Goal: Task Accomplishment & Management: Use online tool/utility

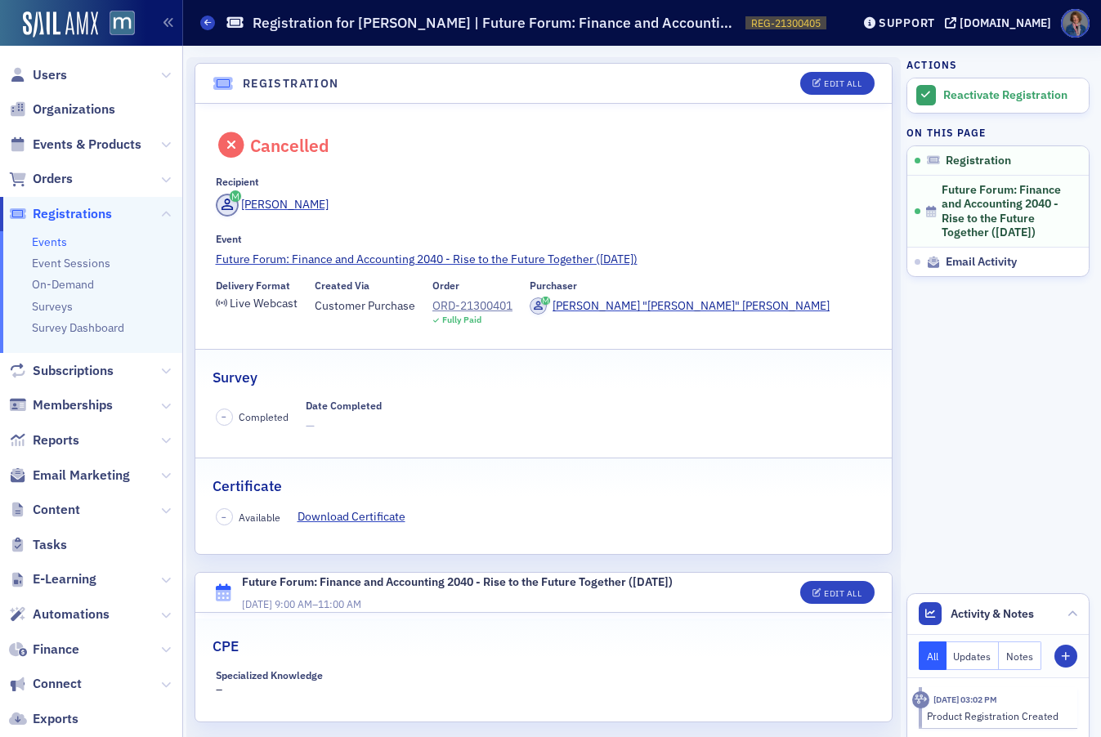
click at [50, 248] on link "Events" at bounding box center [49, 242] width 35 height 15
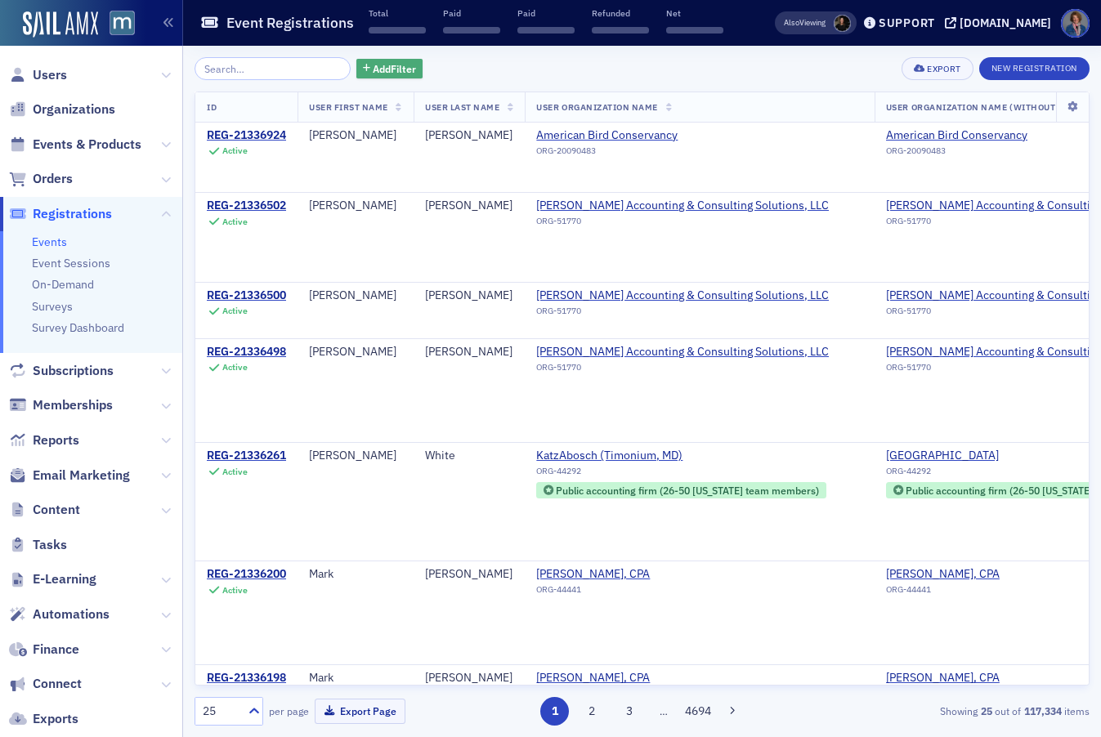
click at [376, 72] on span "Add Filter" at bounding box center [394, 68] width 43 height 15
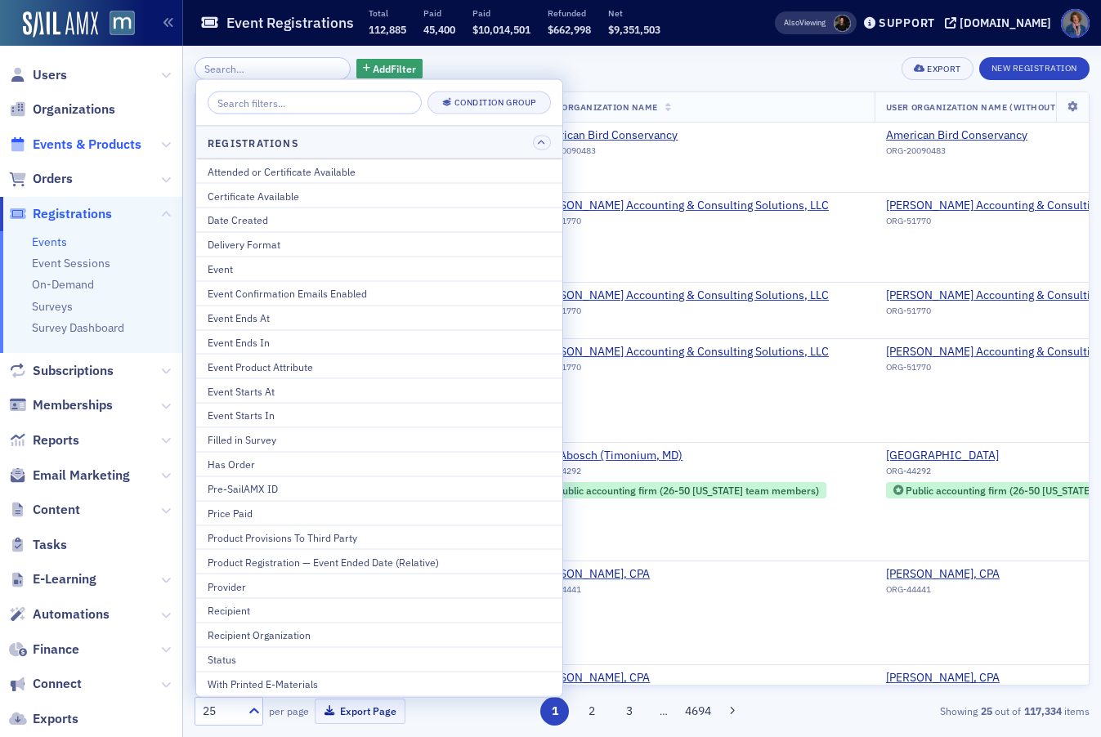
click at [36, 137] on span "Events & Products" at bounding box center [87, 145] width 109 height 18
click at [58, 149] on span "Events & Products" at bounding box center [87, 145] width 109 height 18
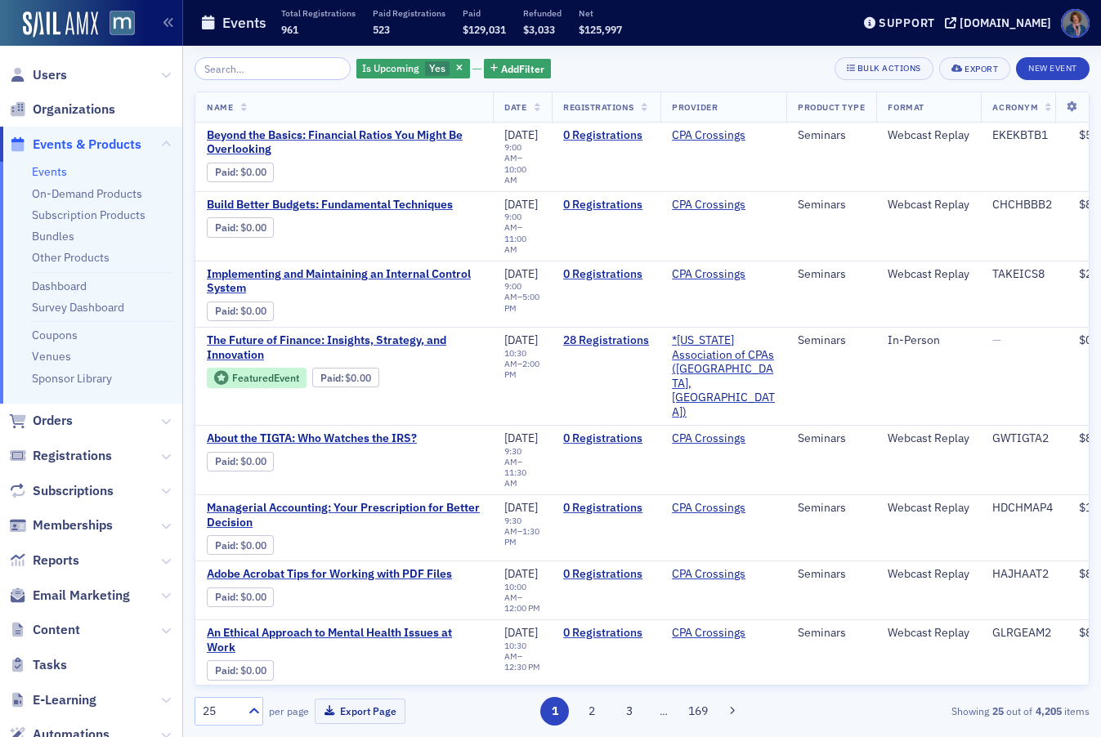
click at [44, 177] on link "Events" at bounding box center [49, 171] width 35 height 15
click at [501, 70] on span "Add Filter" at bounding box center [522, 68] width 43 height 15
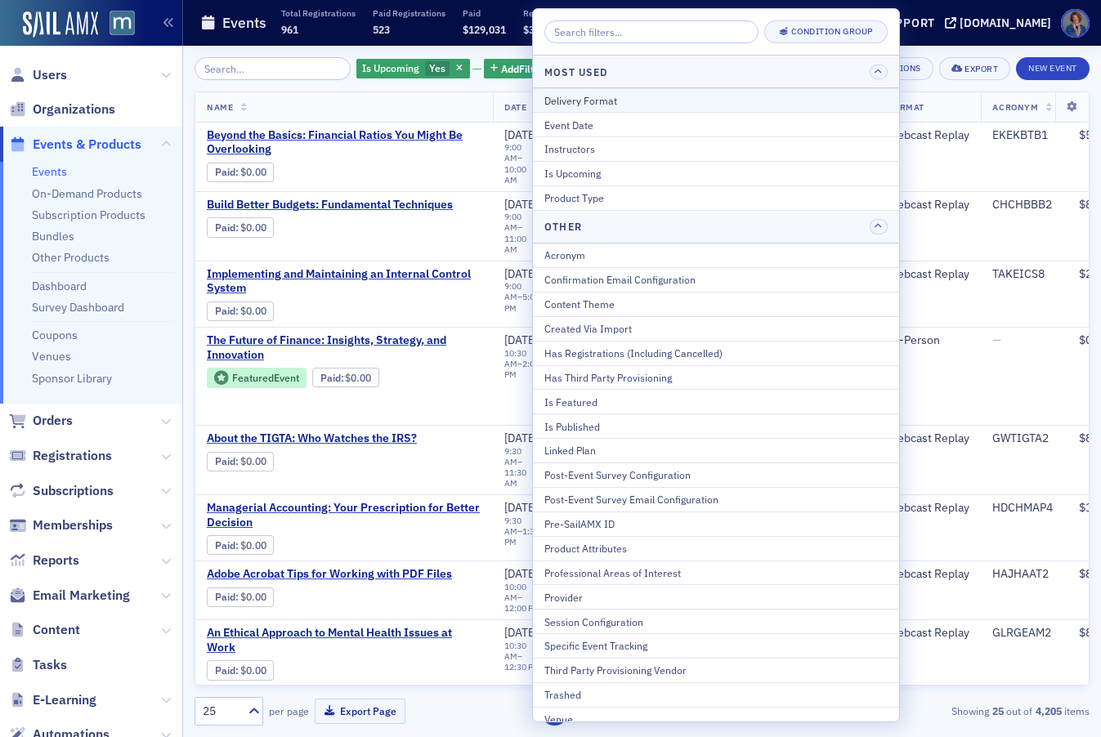
click at [594, 105] on div "Delivery Format" at bounding box center [715, 100] width 343 height 15
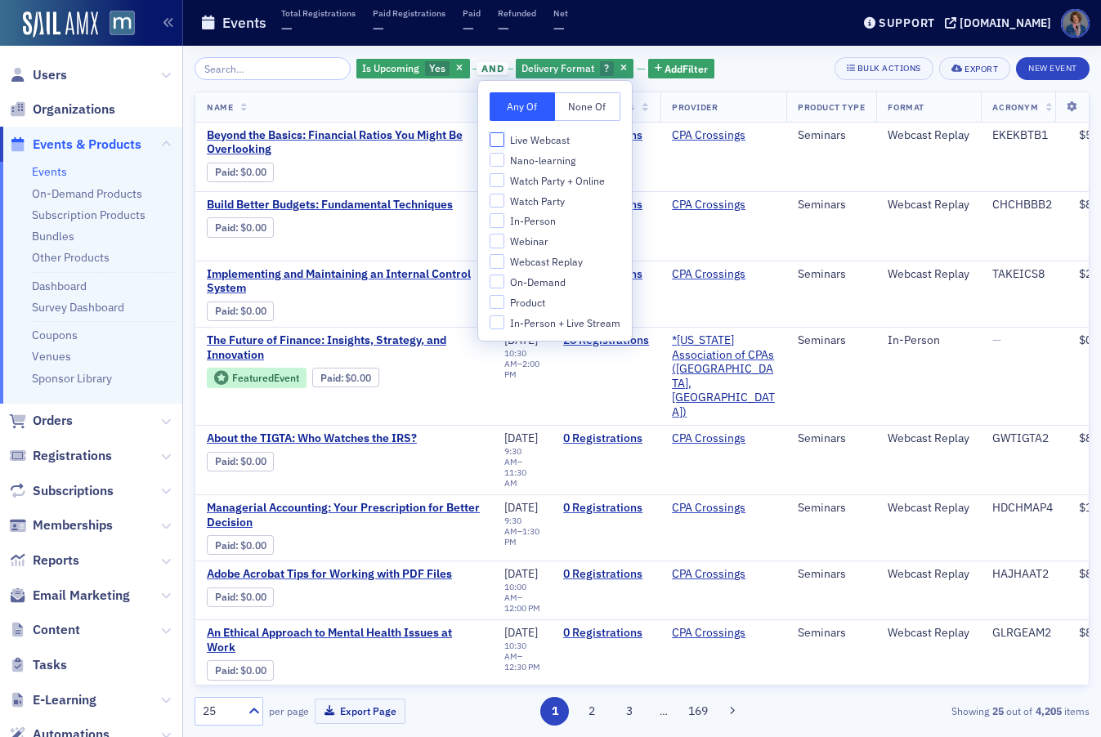
click at [492, 136] on input "Live Webcast" at bounding box center [497, 139] width 15 height 15
checkbox input "true"
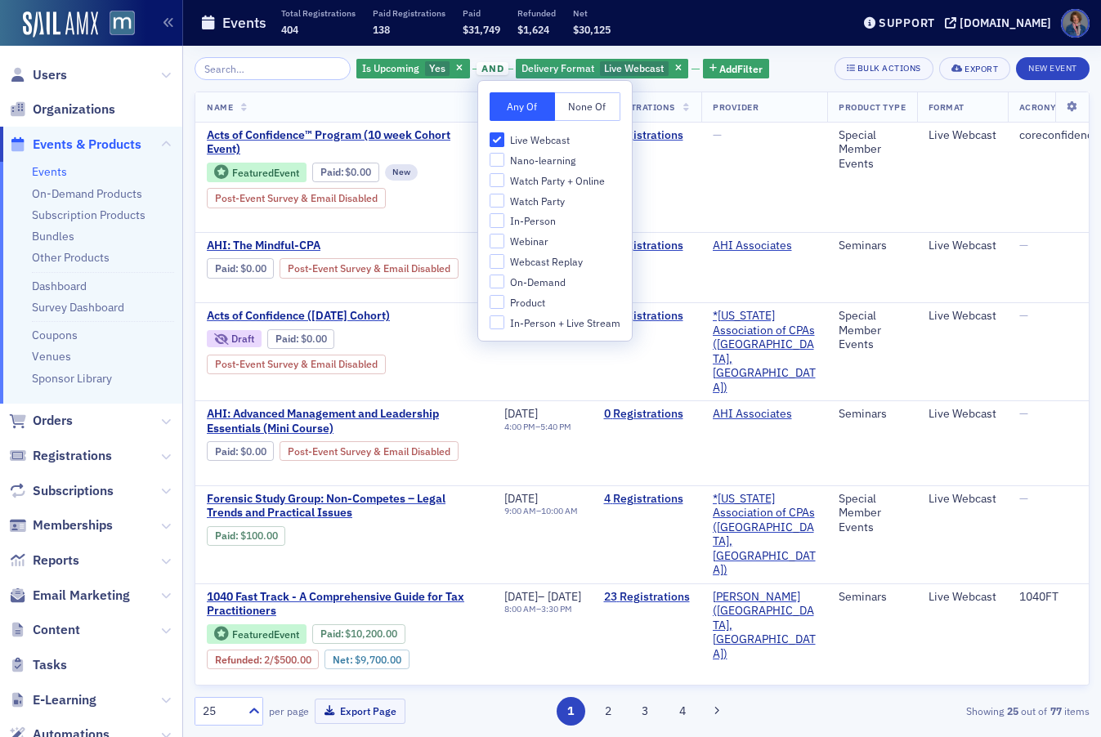
click at [773, 61] on div "Is Upcoming Yes and Delivery Format Live Webcast Add Filter Bulk Actions Export…" at bounding box center [642, 68] width 895 height 23
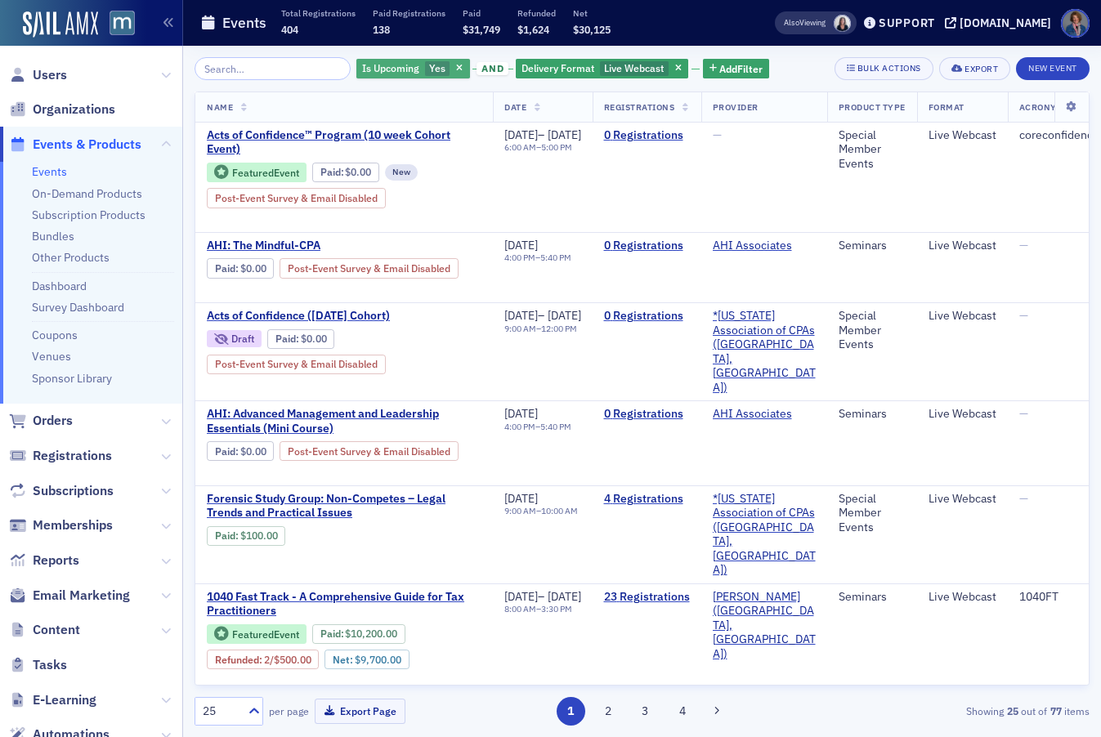
click at [362, 69] on span "Is Upcoming" at bounding box center [390, 67] width 57 height 13
click at [387, 100] on input "No" at bounding box center [386, 99] width 15 height 15
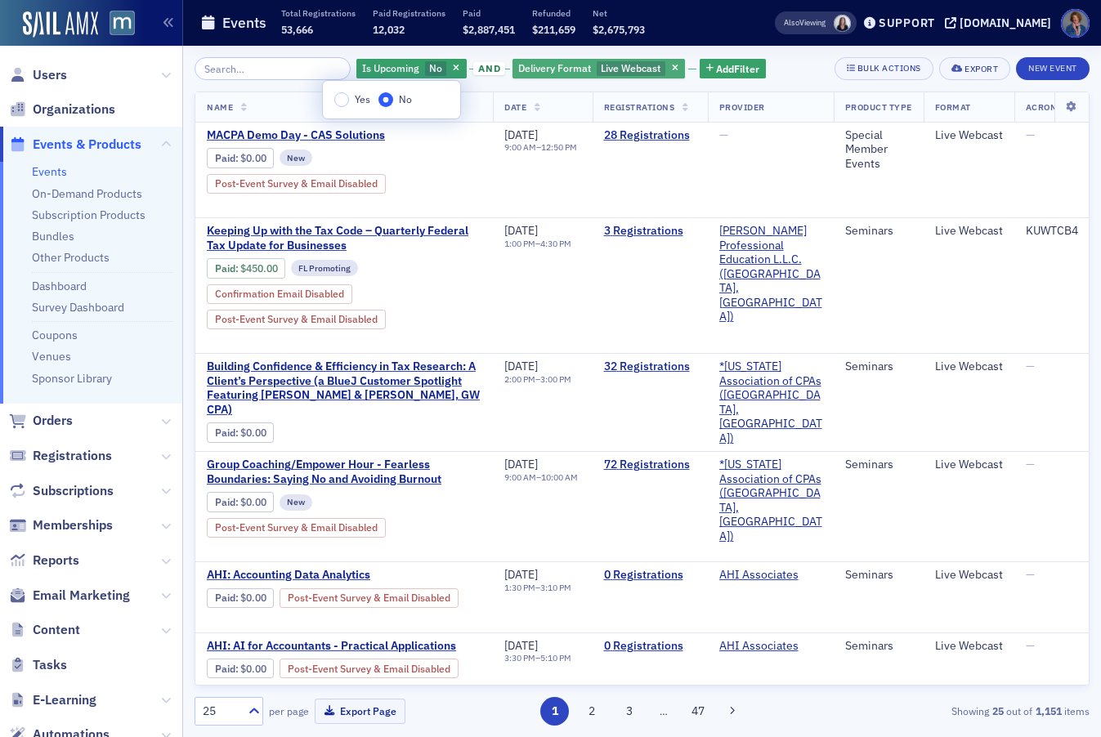
click at [549, 71] on span "Delivery Format" at bounding box center [554, 67] width 73 height 13
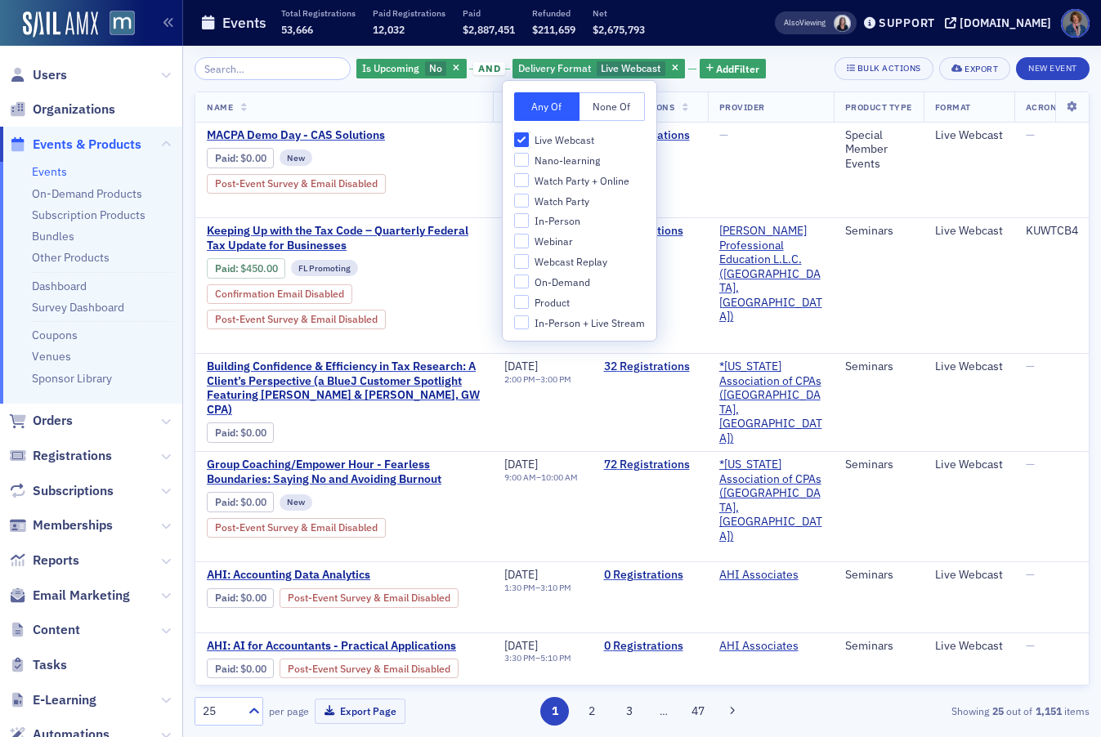
click at [522, 140] on input "Live Webcast" at bounding box center [521, 139] width 15 height 15
checkbox input "false"
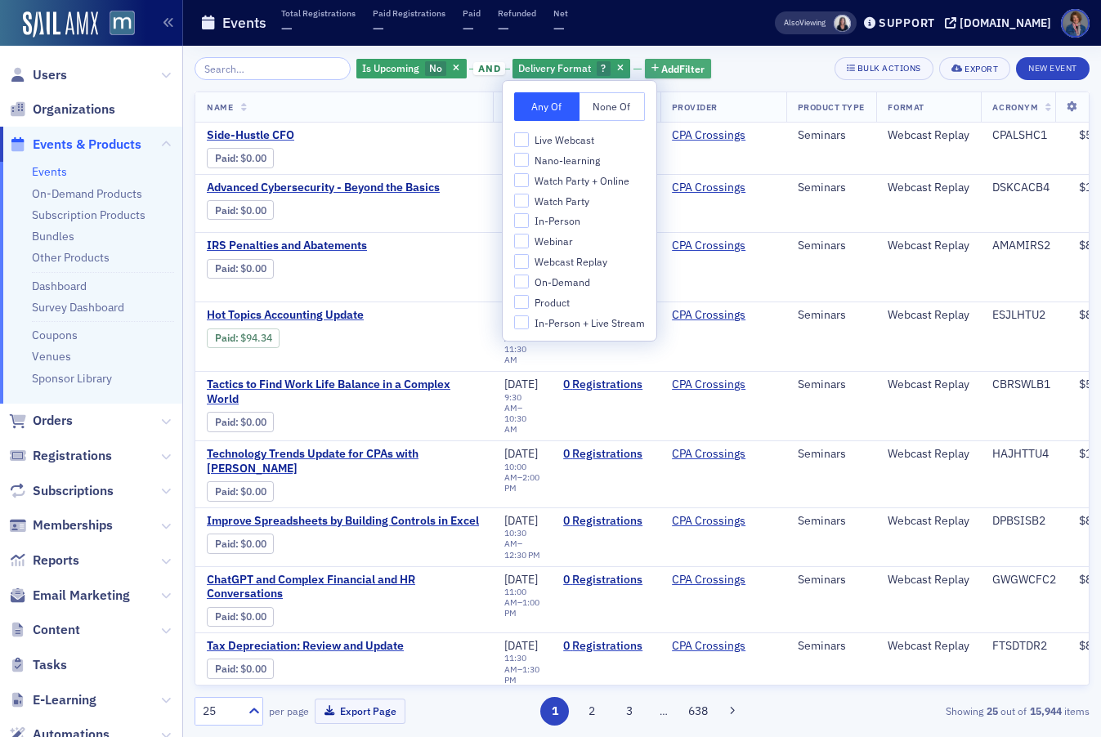
click at [661, 72] on span "Add Filter" at bounding box center [682, 68] width 43 height 15
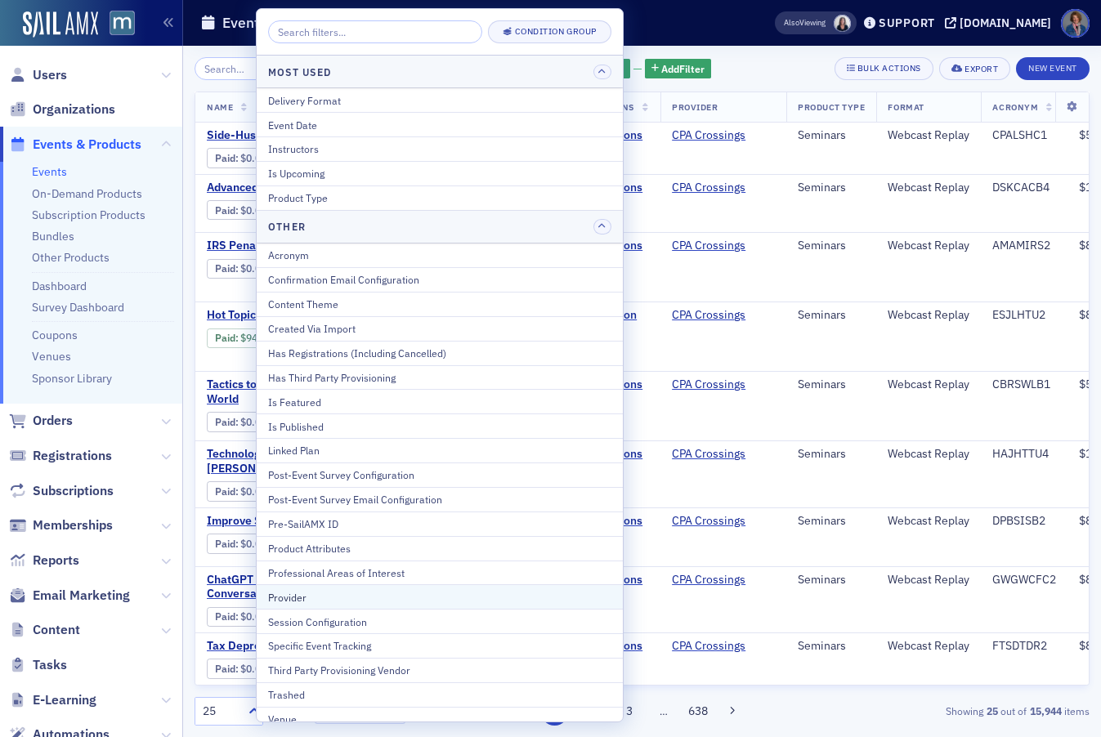
click at [389, 598] on div "Provider" at bounding box center [439, 597] width 343 height 15
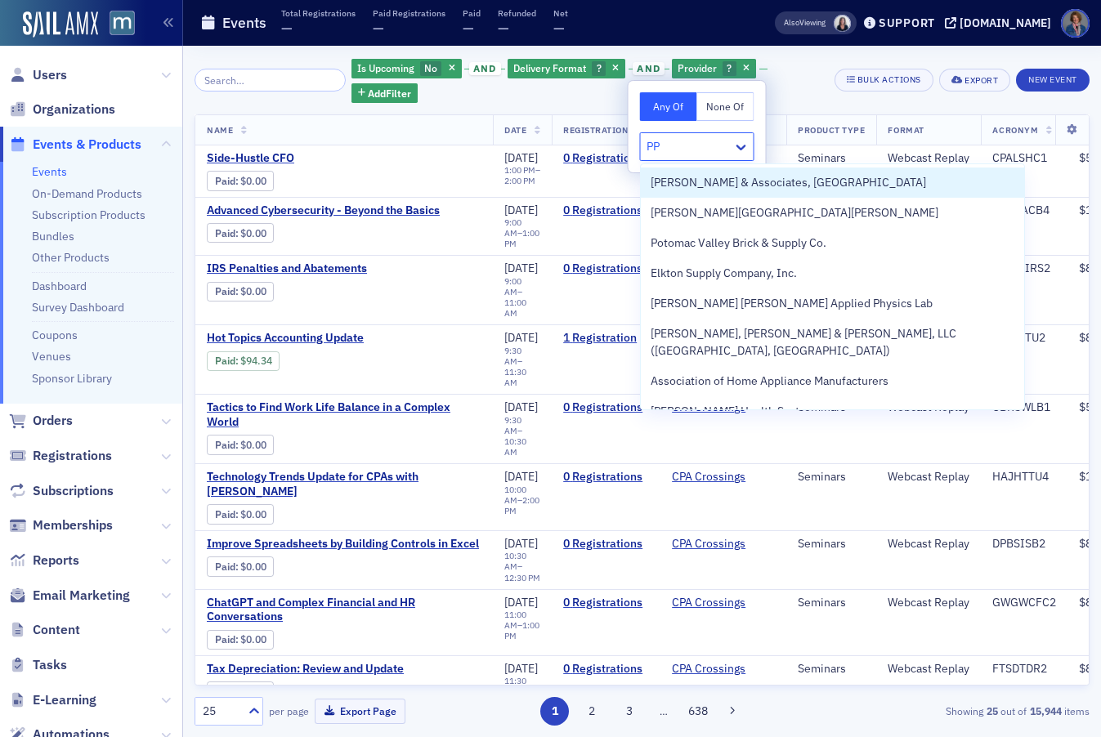
type input "P"
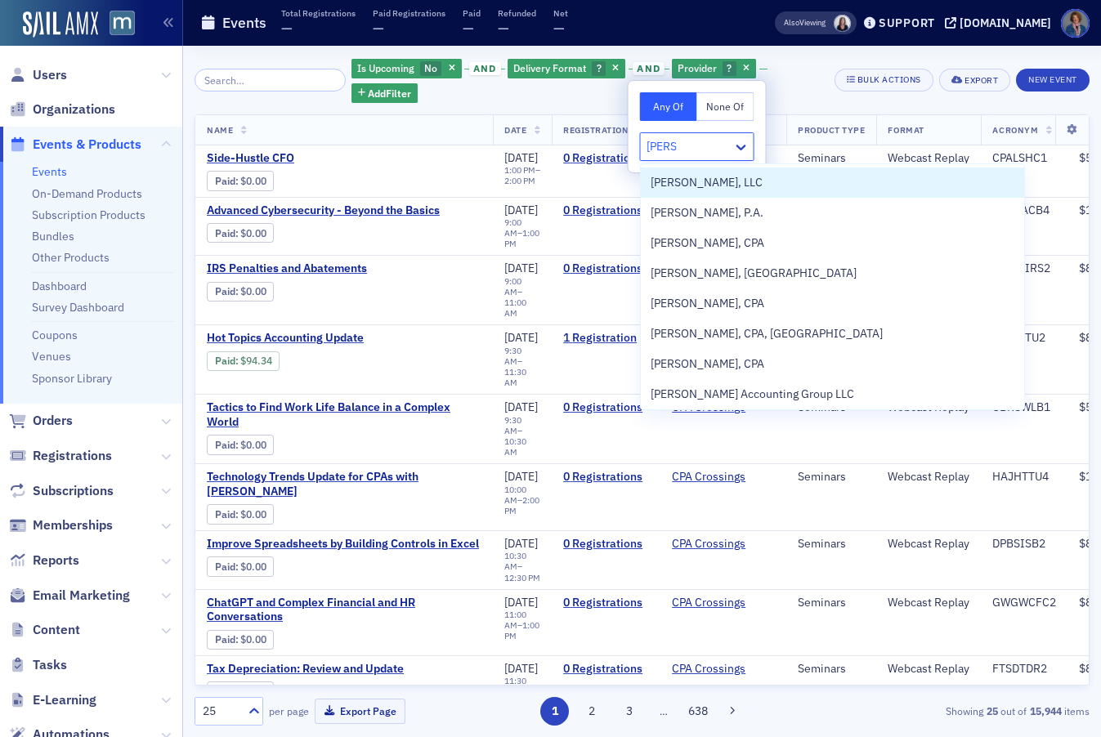
type input "Peters"
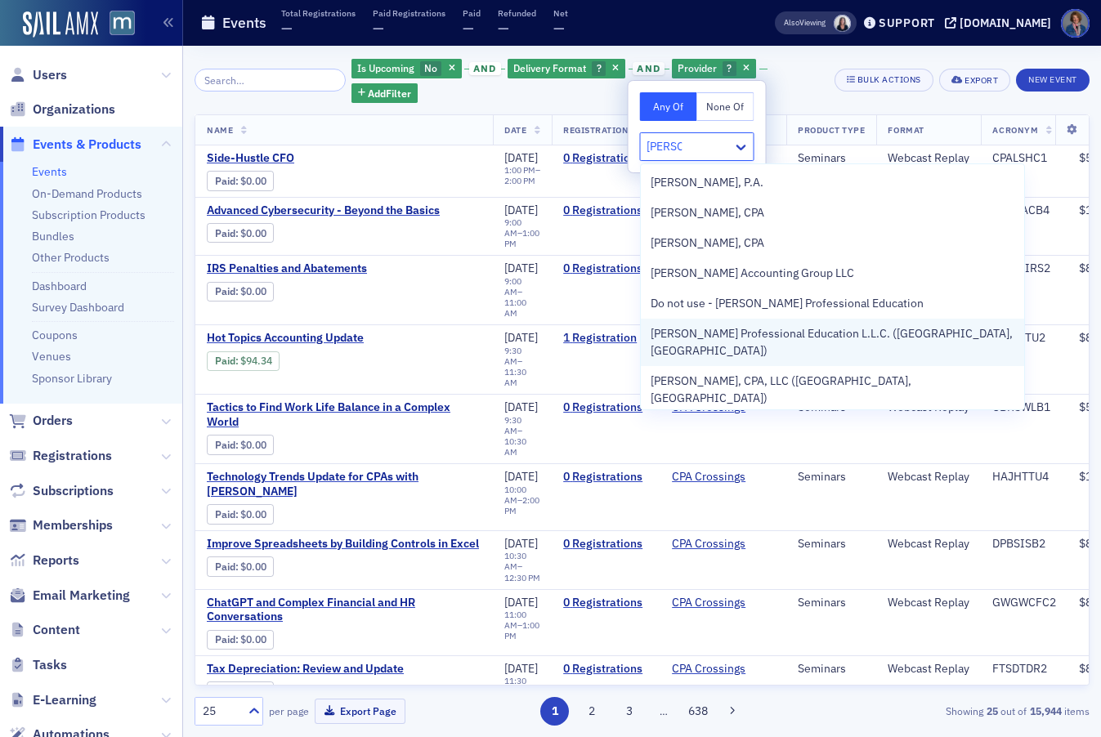
click at [742, 330] on span "Peters Professional Education L.L.C. (Mechanicsville, VA)" at bounding box center [833, 342] width 364 height 34
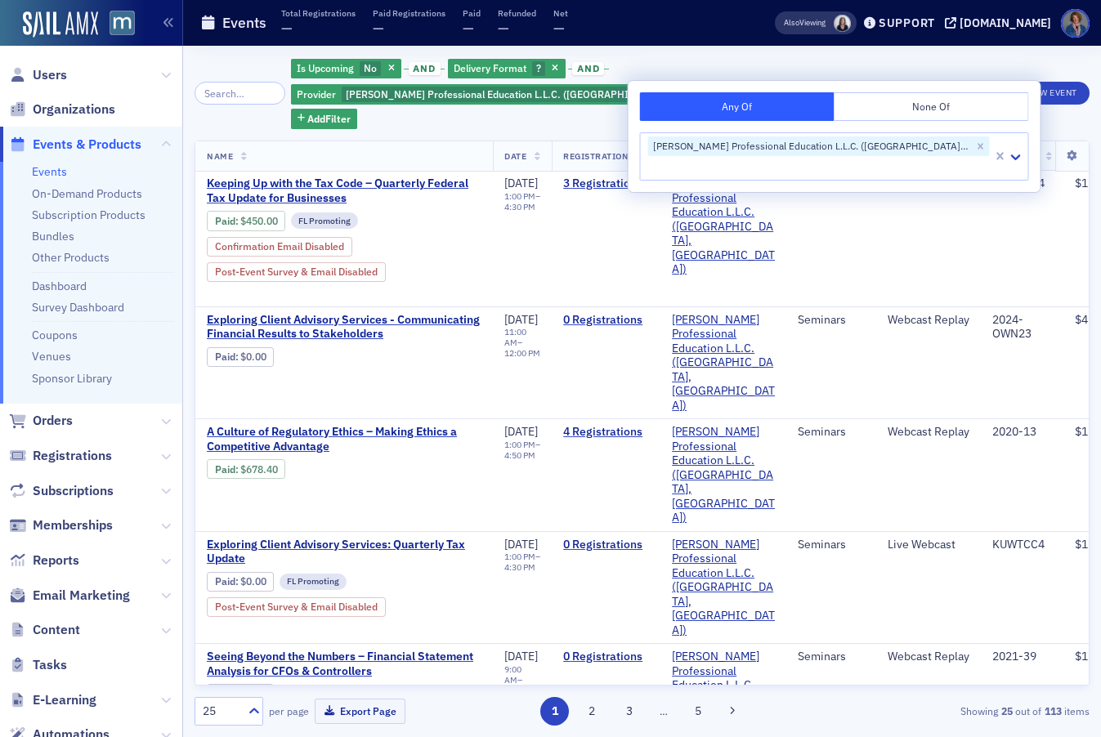
click at [674, 57] on div "Is Upcoming No and Delivery Format ? and Provider Peters Professional Education…" at bounding box center [557, 93] width 532 height 72
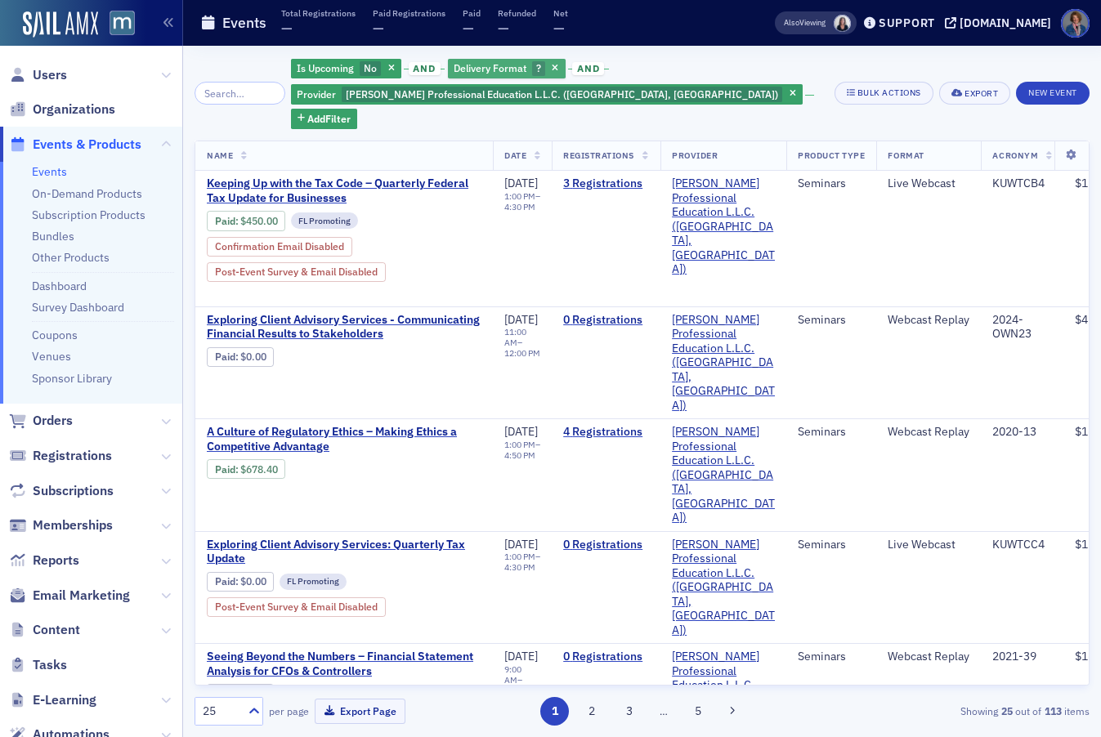
click at [518, 67] on span "Delivery Format" at bounding box center [490, 67] width 73 height 13
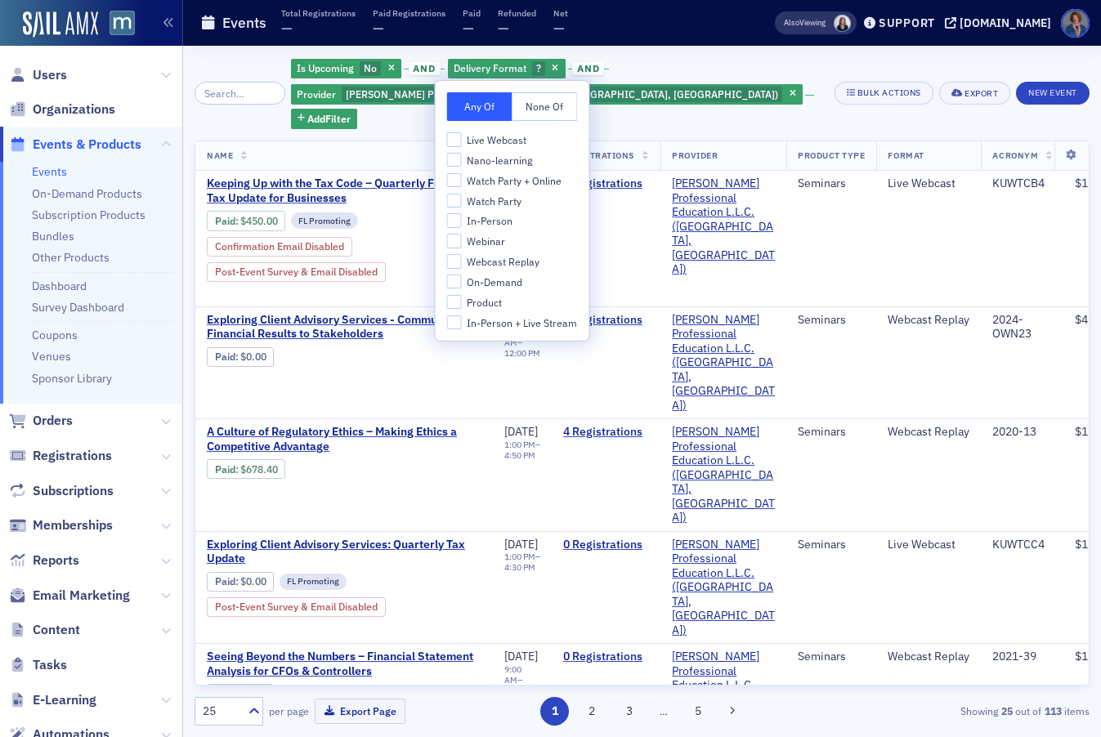
click at [687, 66] on div "Is Upcoming No and Delivery Format ? and Provider Peters Professional Education…" at bounding box center [557, 93] width 532 height 72
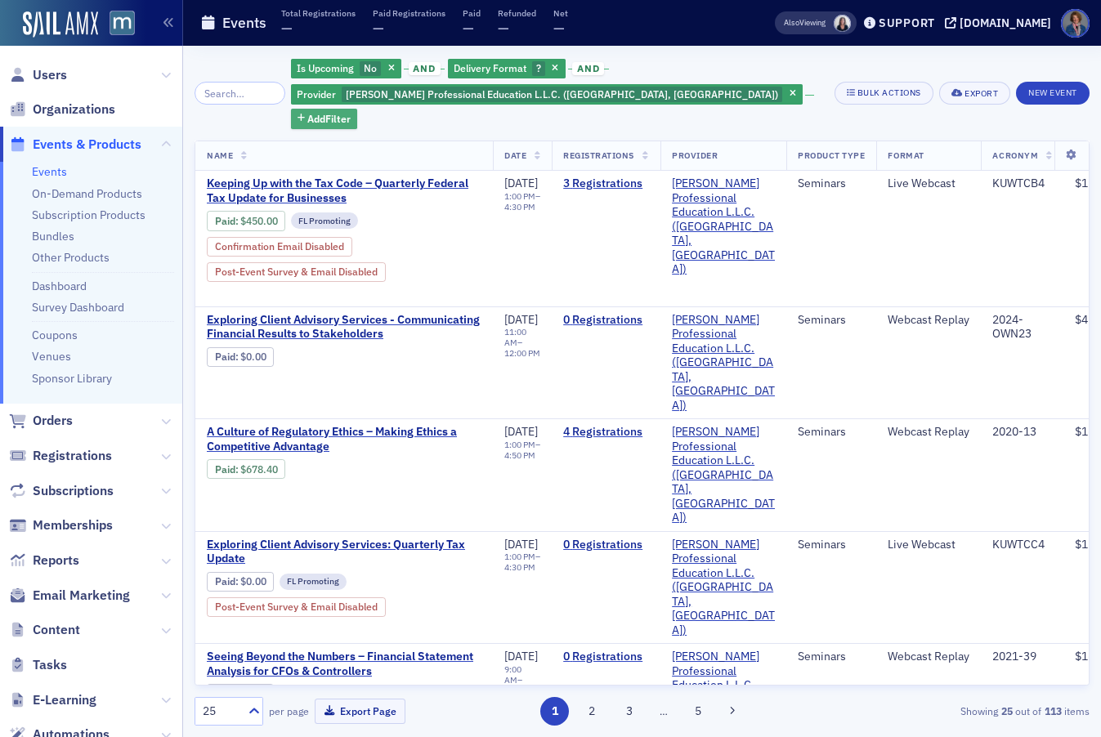
click at [351, 111] on span "Add Filter" at bounding box center [328, 118] width 43 height 15
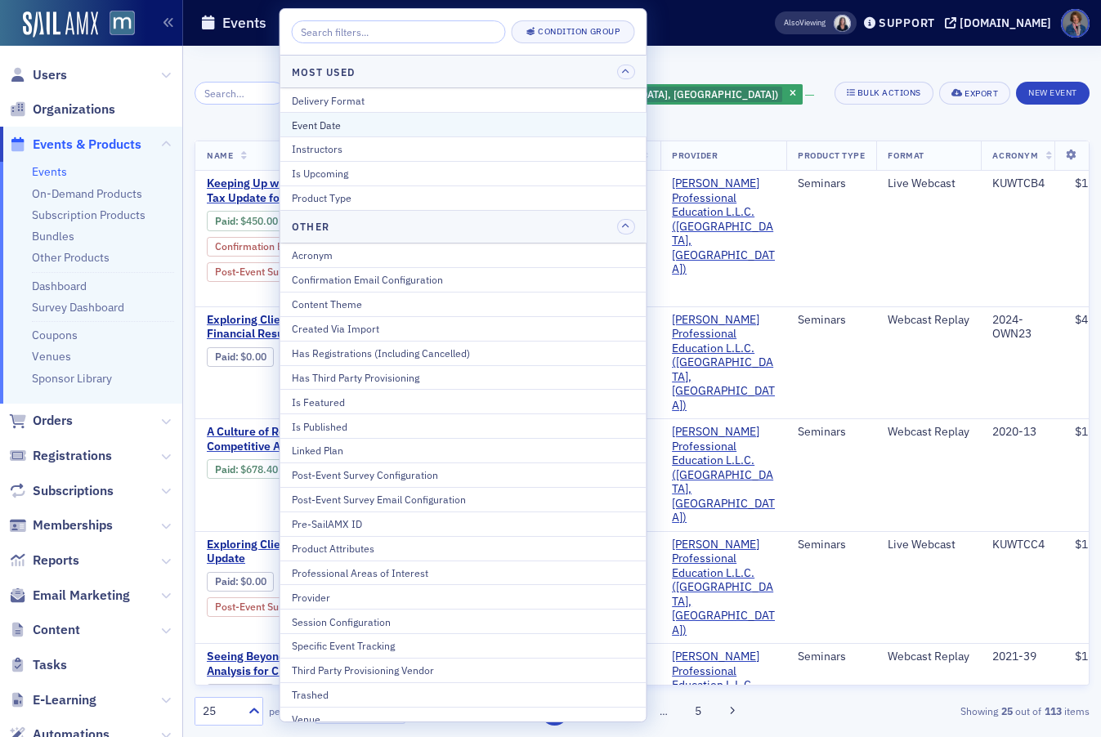
click at [331, 128] on div "Event Date" at bounding box center [463, 125] width 343 height 15
select select "8"
select select "2025"
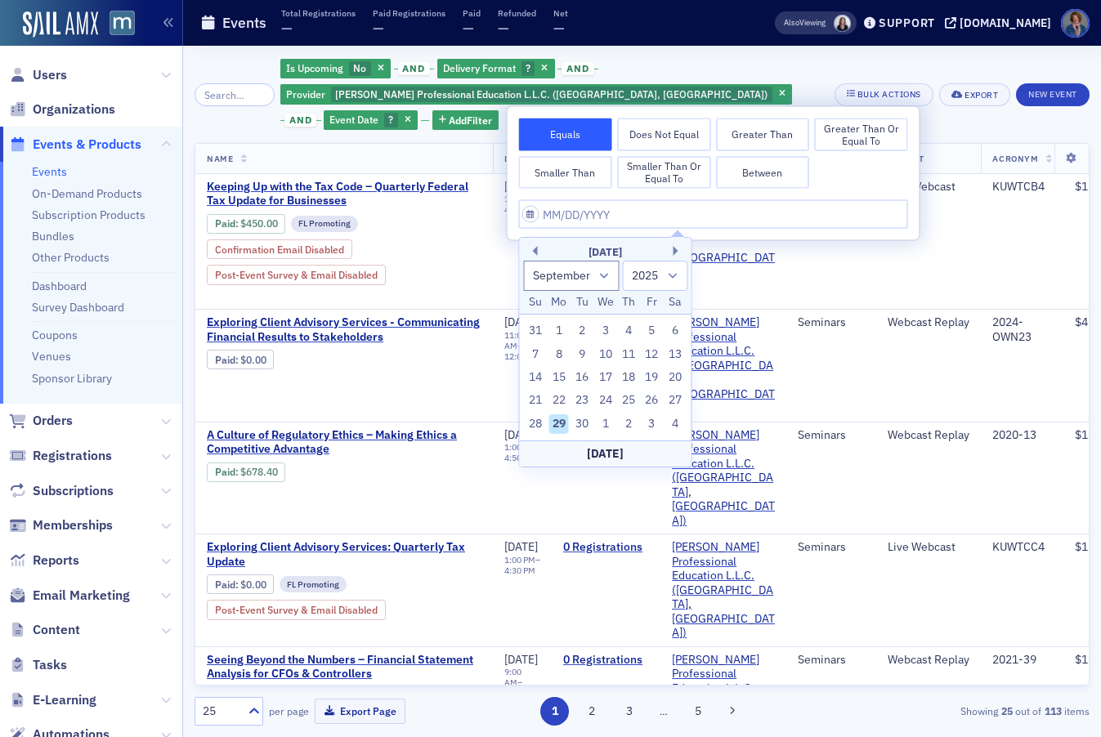
click at [758, 166] on button "Between" at bounding box center [762, 172] width 93 height 33
select select "8"
select select "2025"
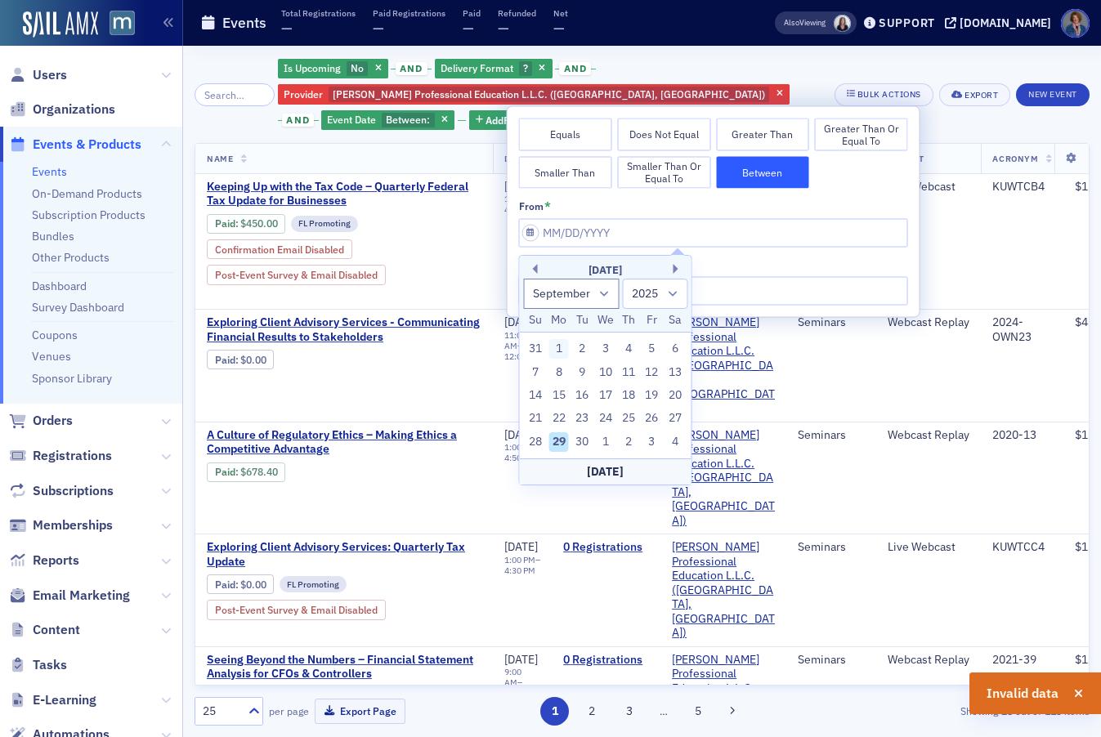
click at [555, 355] on div "1" at bounding box center [559, 349] width 20 height 20
type input "09/01/2025"
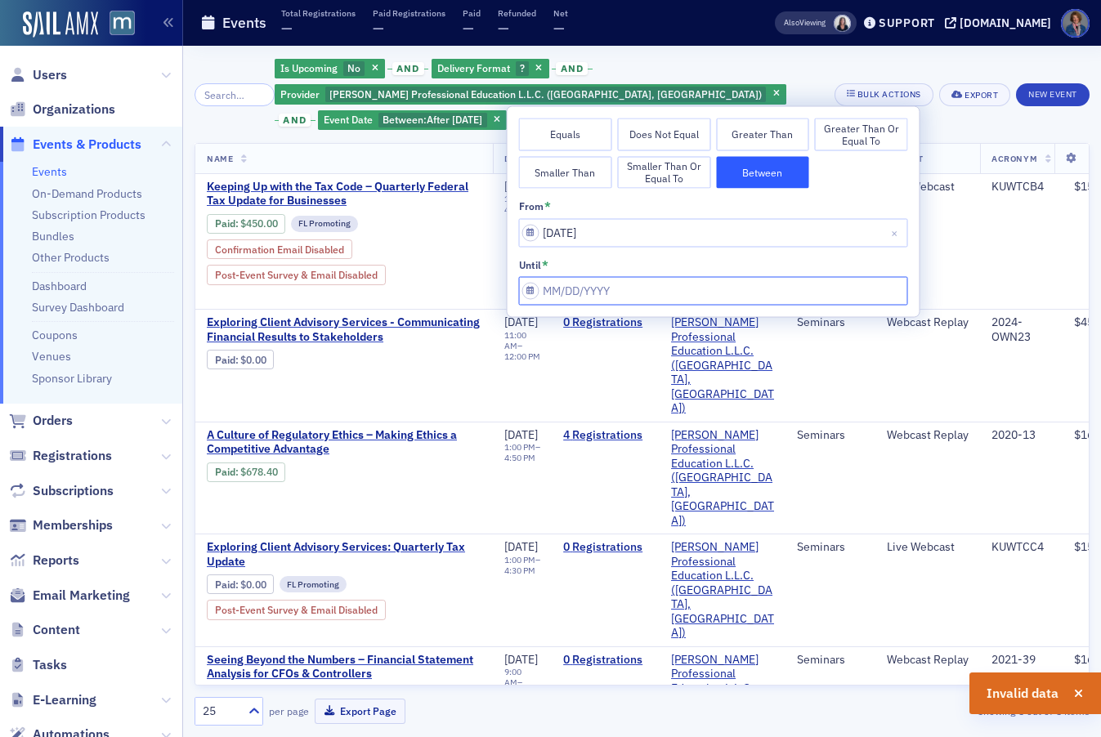
select select "8"
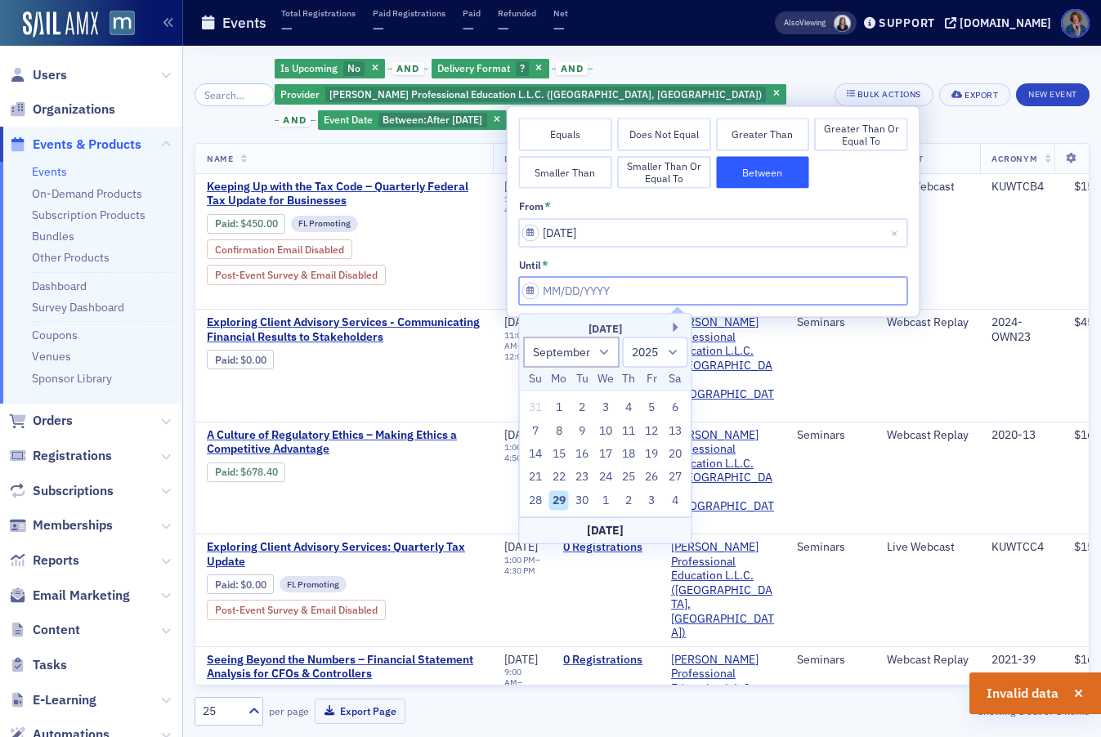
click at [595, 297] on input "from *" at bounding box center [713, 290] width 389 height 29
click at [582, 497] on div "30" at bounding box center [582, 501] width 20 height 20
type input "09/30/2025"
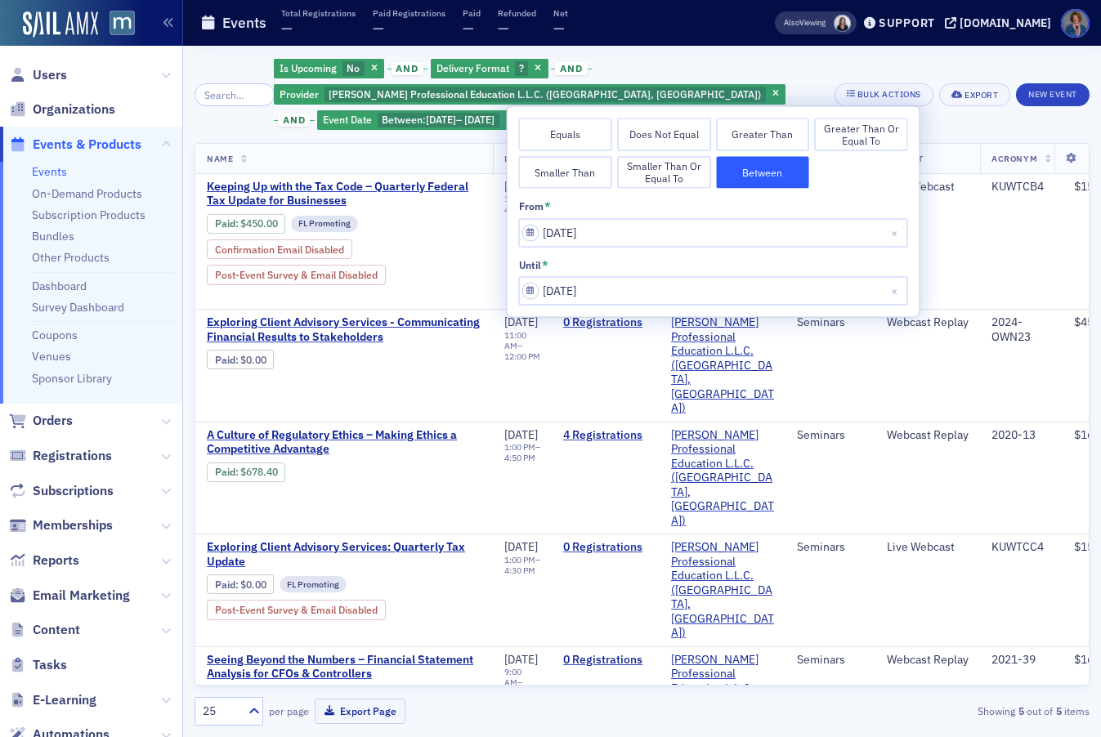
click at [986, 129] on div "Is Upcoming No and Delivery Format ? and Provider Peters Professional Education…" at bounding box center [642, 94] width 895 height 74
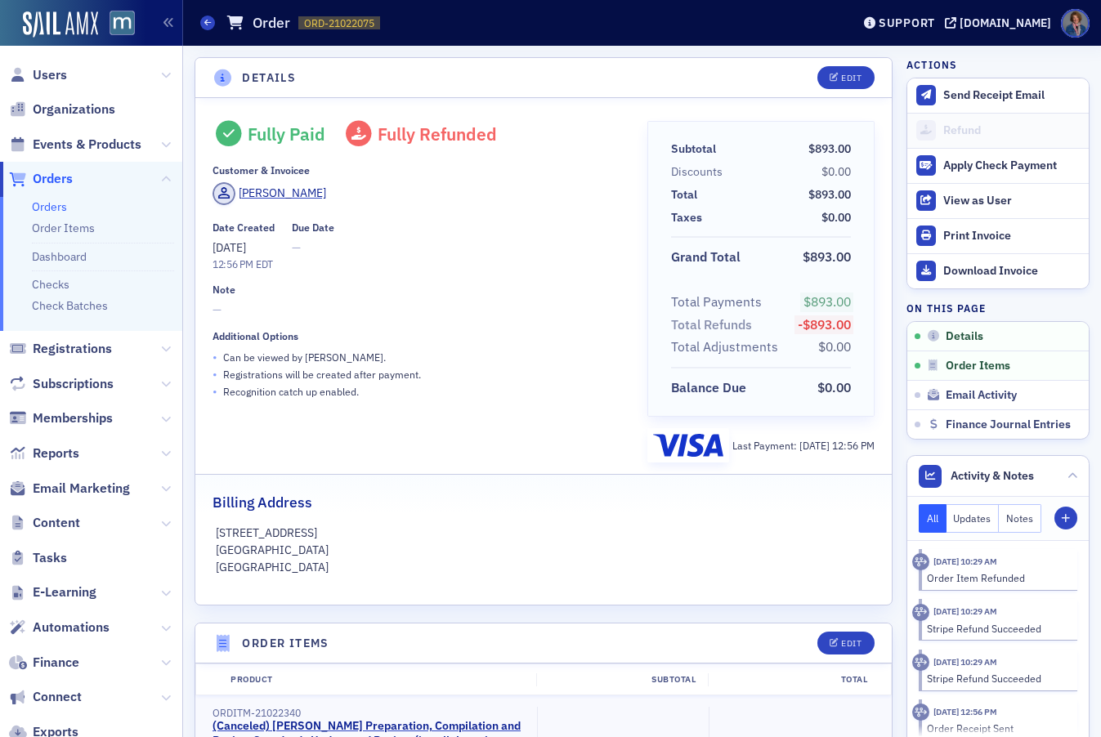
scroll to position [91, 0]
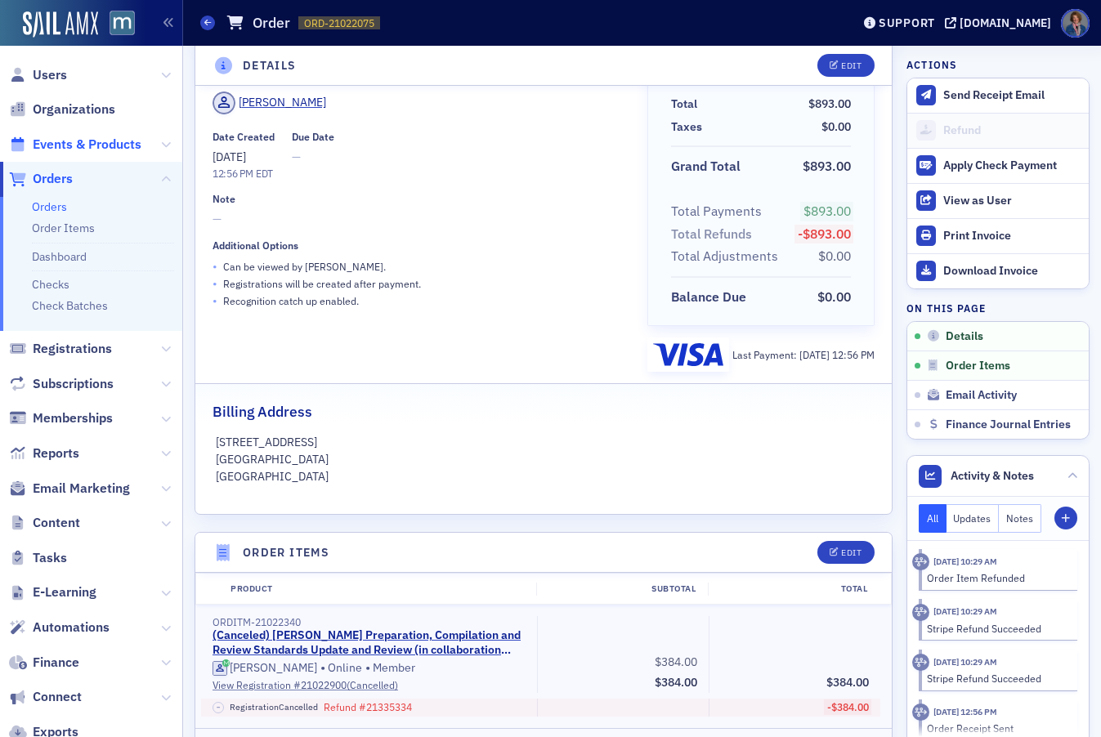
click at [59, 141] on span "Events & Products" at bounding box center [87, 145] width 109 height 18
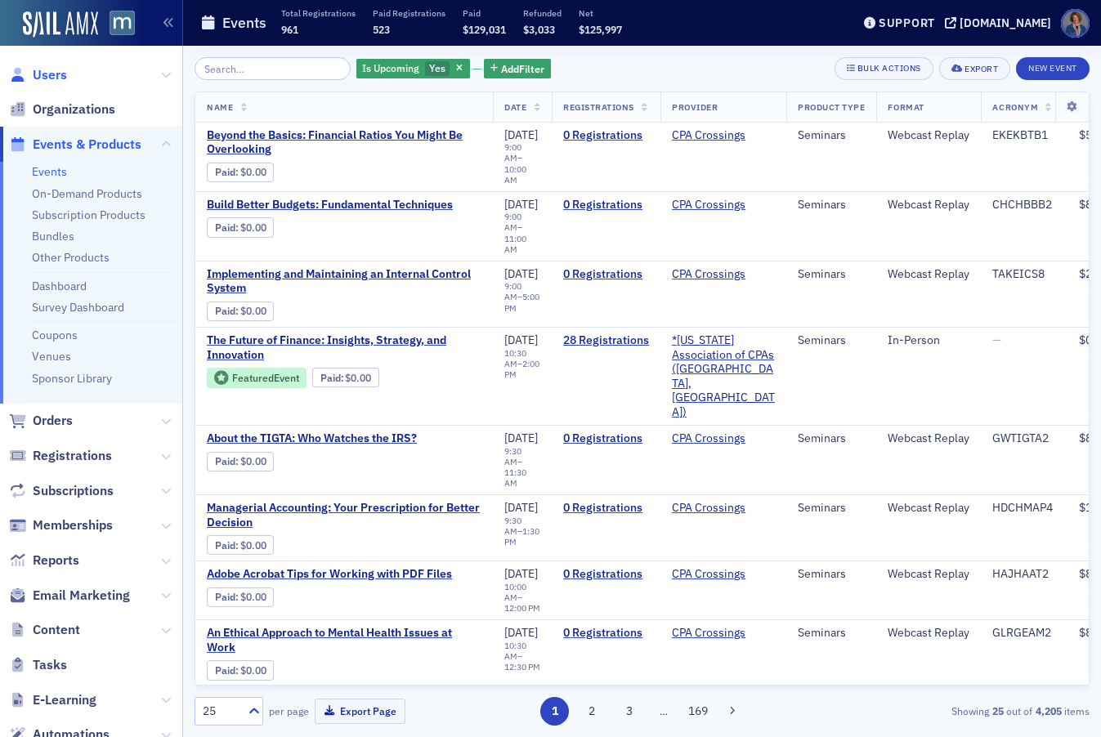
click at [45, 77] on span "Users" at bounding box center [50, 75] width 34 height 18
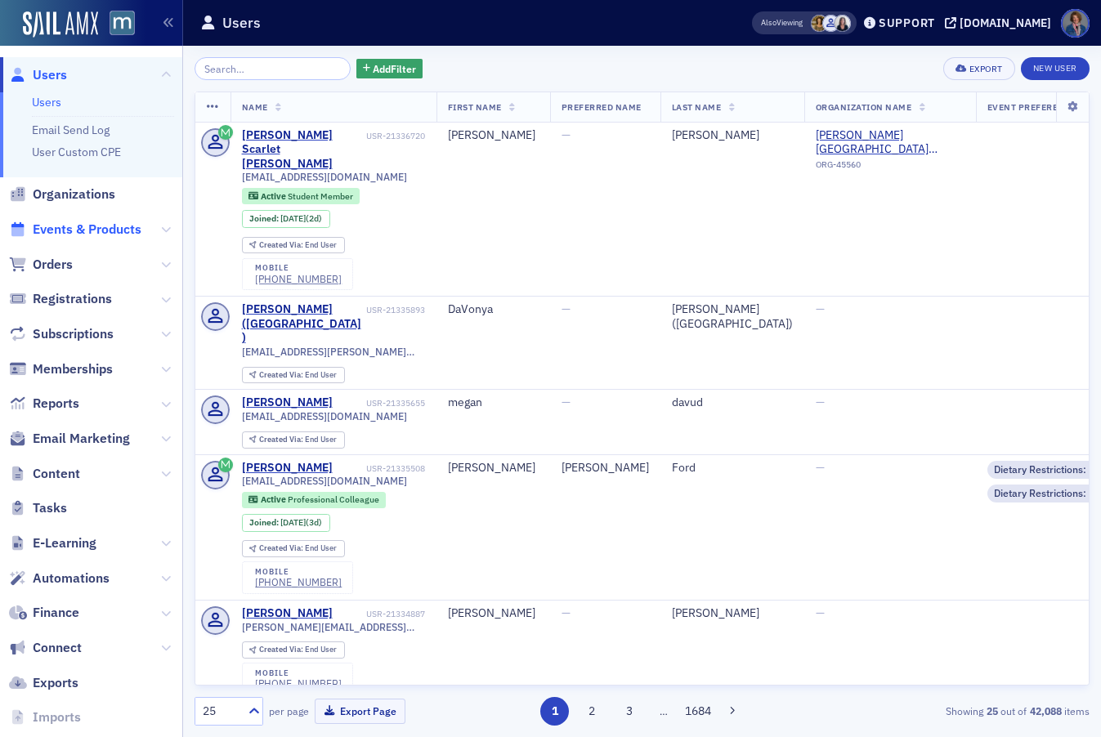
click at [80, 231] on span "Events & Products" at bounding box center [87, 230] width 109 height 18
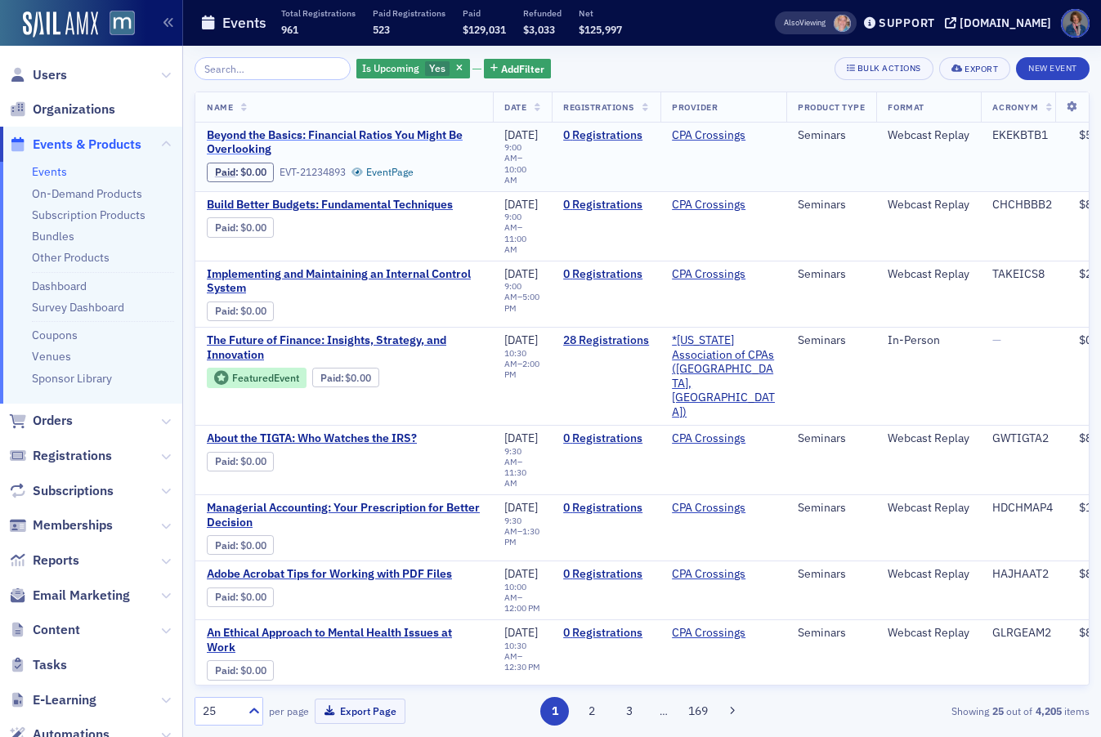
click at [234, 141] on span "Beyond the Basics: Financial Ratios You Might Be Overlooking" at bounding box center [344, 142] width 275 height 29
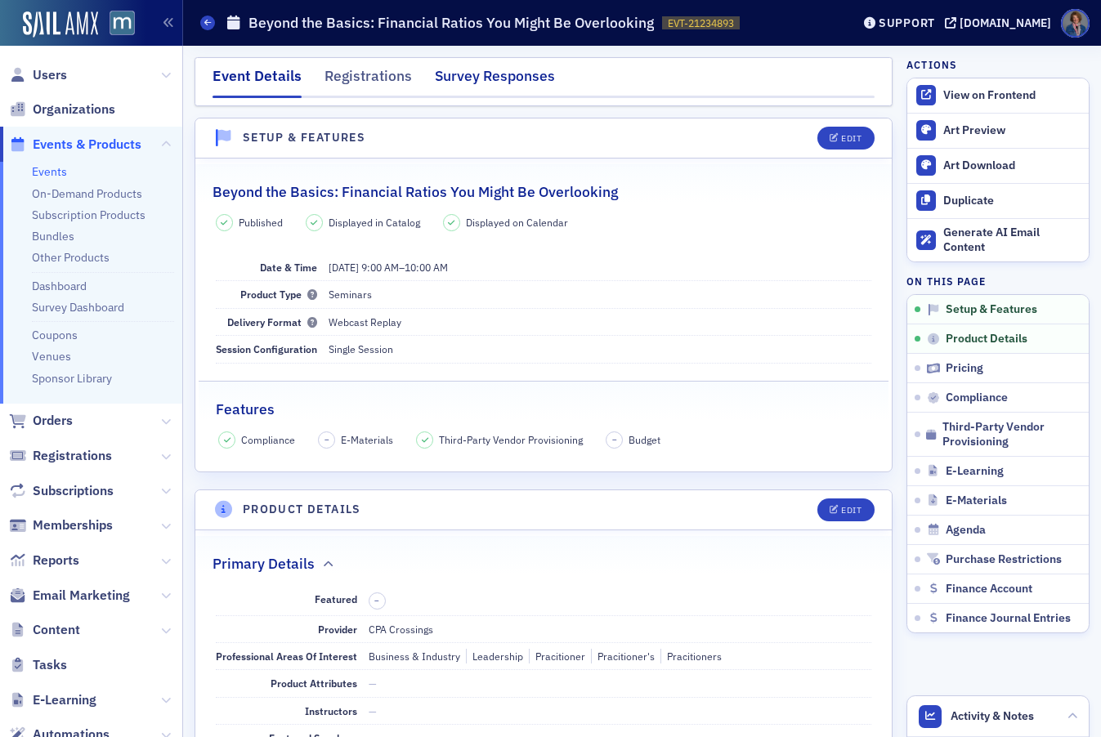
click at [476, 81] on div "Survey Responses" at bounding box center [495, 80] width 120 height 30
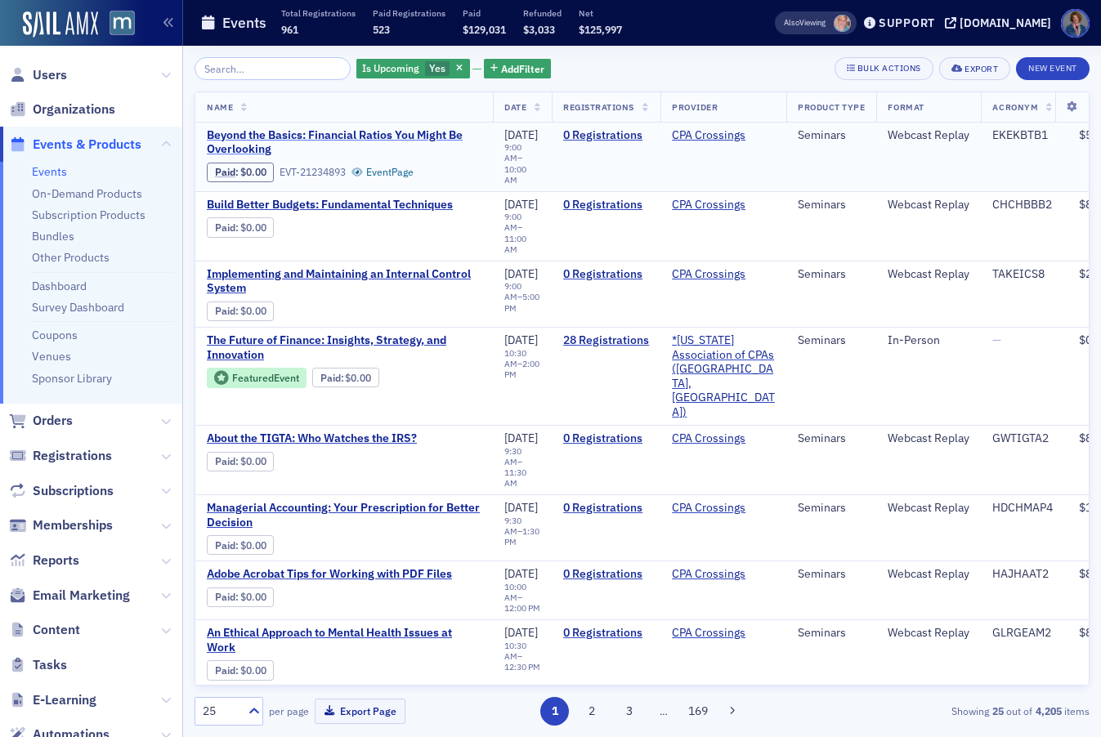
click at [302, 138] on span "Beyond the Basics: Financial Ratios You Might Be Overlooking" at bounding box center [344, 142] width 275 height 29
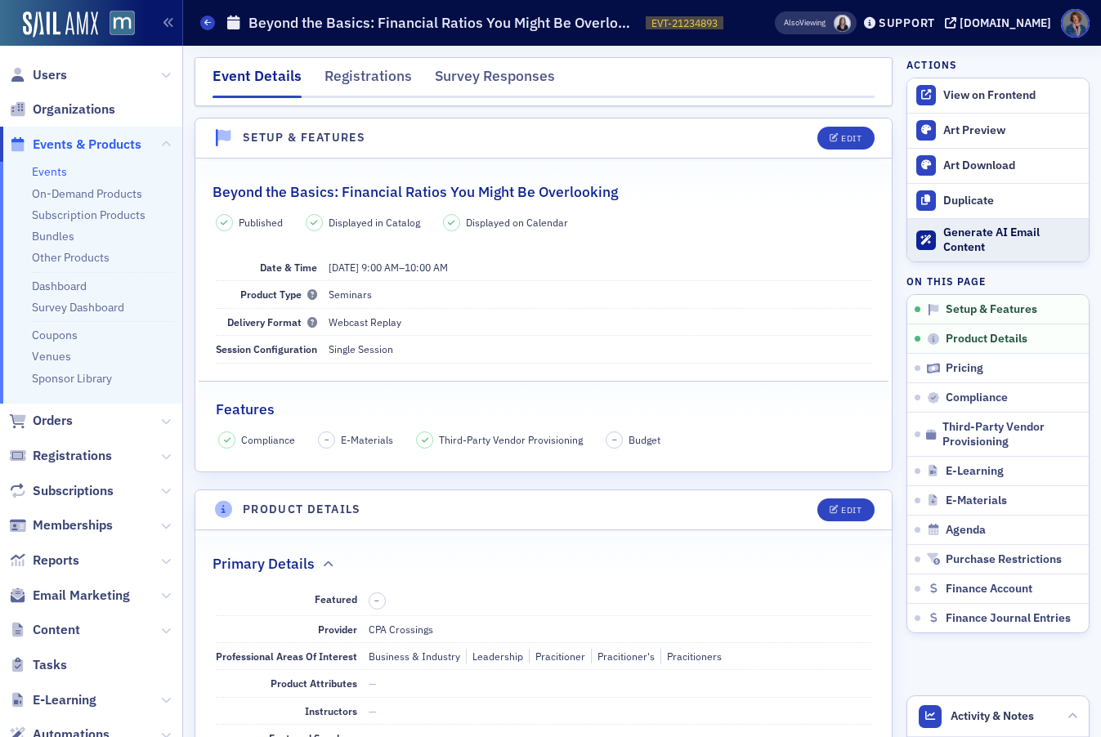
click at [953, 239] on div "Generate AI Email Content" at bounding box center [1011, 240] width 137 height 29
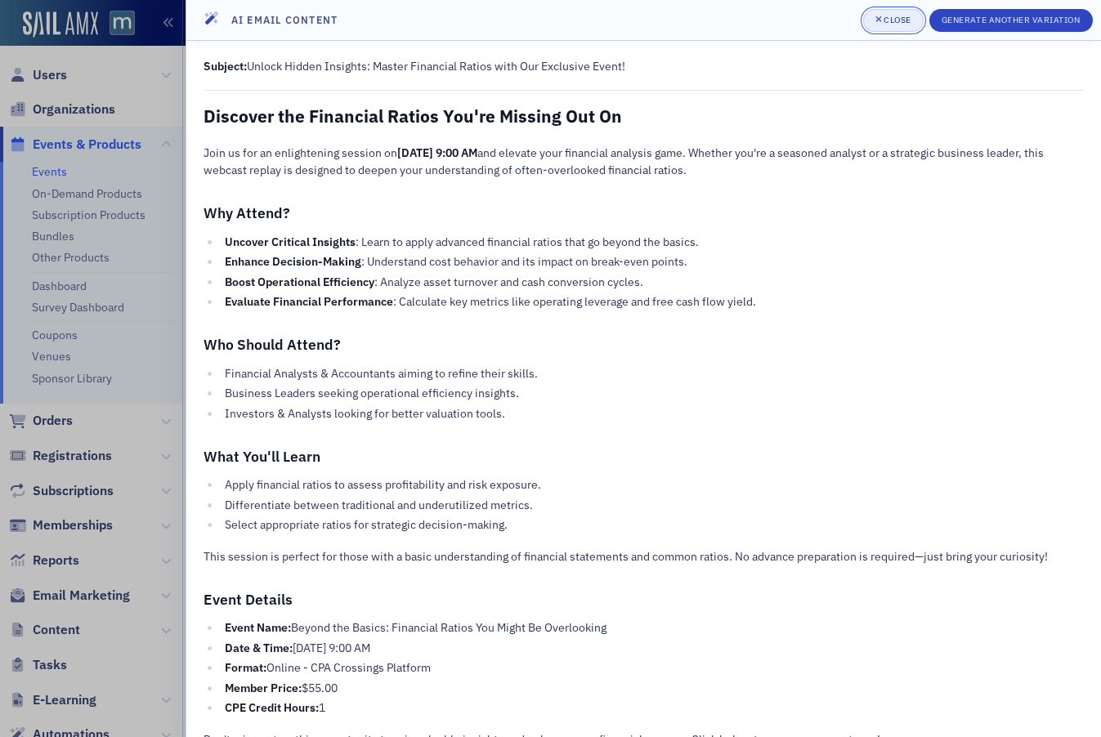
click at [898, 20] on div "Close" at bounding box center [898, 20] width 28 height 9
